Goal: Task Accomplishment & Management: Use online tool/utility

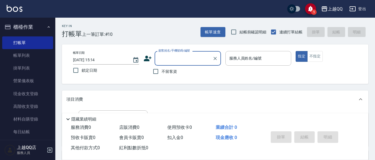
scroll to position [34, 0]
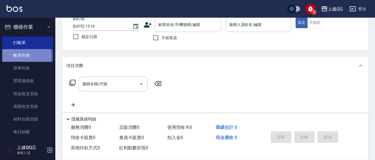
click at [25, 57] on link "帳單列表" at bounding box center [27, 55] width 51 height 13
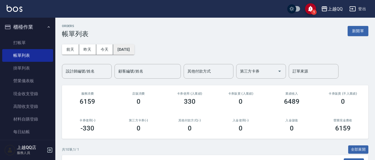
click at [134, 50] on button "[DATE]" at bounding box center [123, 49] width 21 height 10
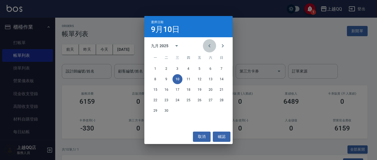
click at [209, 44] on icon "Previous month" at bounding box center [209, 46] width 7 height 7
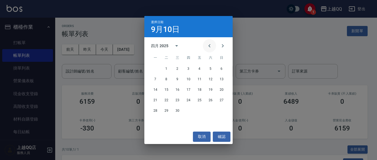
click at [209, 44] on icon "Previous month" at bounding box center [209, 46] width 7 height 7
click at [189, 112] on button "27" at bounding box center [189, 111] width 10 height 10
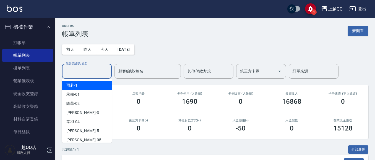
click at [80, 74] on input "設計師編號/姓名" at bounding box center [86, 72] width 45 height 10
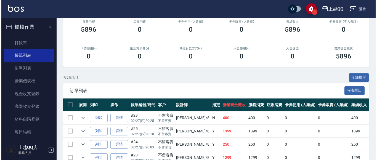
scroll to position [17, 0]
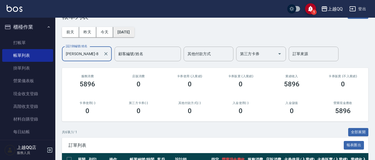
type input "[PERSON_NAME]-8"
click at [122, 36] on button "[DATE]" at bounding box center [123, 32] width 21 height 10
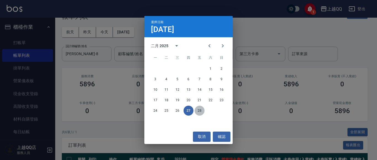
click at [199, 111] on button "28" at bounding box center [200, 111] width 10 height 10
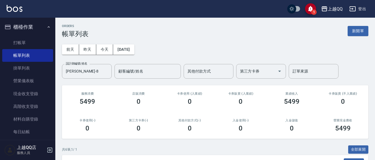
scroll to position [129, 0]
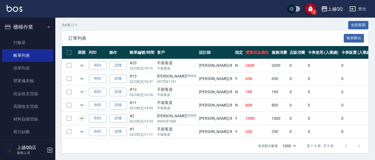
click at [81, 118] on icon "expand row" at bounding box center [81, 119] width 3 height 2
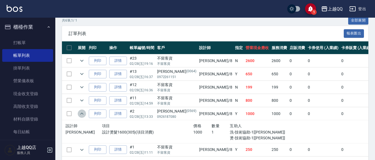
click at [81, 114] on icon "expand row" at bounding box center [81, 114] width 7 height 7
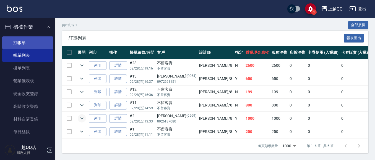
click at [17, 43] on link "打帳單" at bounding box center [27, 42] width 51 height 13
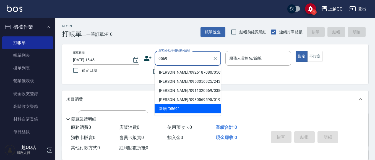
click at [160, 74] on li "[PERSON_NAME]/0926187080/0569" at bounding box center [187, 72] width 66 height 9
type input "[PERSON_NAME]/0926187080/0569"
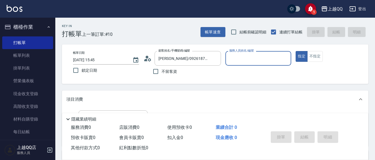
type input "[PERSON_NAME]-8"
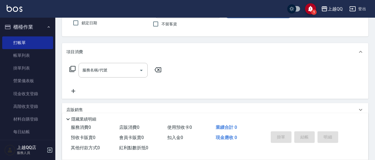
scroll to position [49, 0]
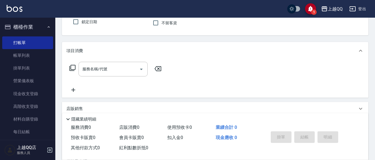
click at [72, 66] on icon at bounding box center [72, 68] width 7 height 7
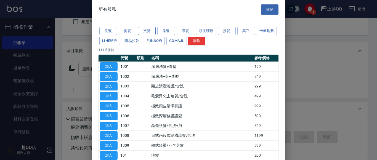
click at [147, 28] on button "燙髮" at bounding box center [147, 31] width 18 height 9
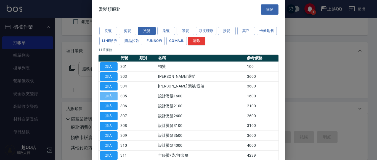
click at [114, 98] on button "加入" at bounding box center [109, 96] width 18 height 9
type input "設計燙髮1600(305)"
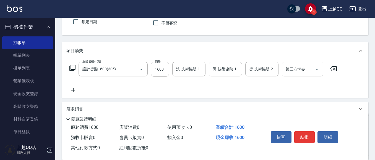
click at [163, 67] on input "1600" at bounding box center [160, 69] width 18 height 15
type input "1000"
click at [197, 69] on div "洗-技術協助-1 洗-技術協助-1" at bounding box center [188, 69] width 33 height 15
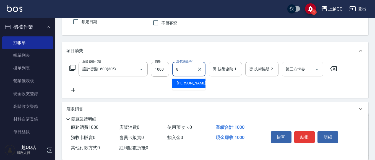
click at [184, 83] on span "[PERSON_NAME] -8" at bounding box center [193, 83] width 33 height 6
type input "[PERSON_NAME]-8"
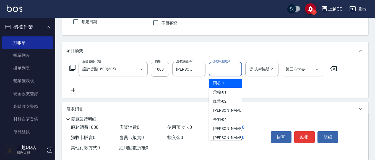
click at [214, 71] on input "燙-技術協助-1" at bounding box center [225, 69] width 28 height 10
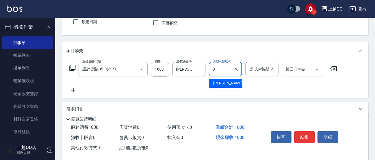
click at [212, 84] on div "[PERSON_NAME] -8" at bounding box center [225, 83] width 33 height 9
type input "[PERSON_NAME]-8"
click at [306, 136] on button "結帳" at bounding box center [304, 138] width 21 height 12
